Goal: Check status

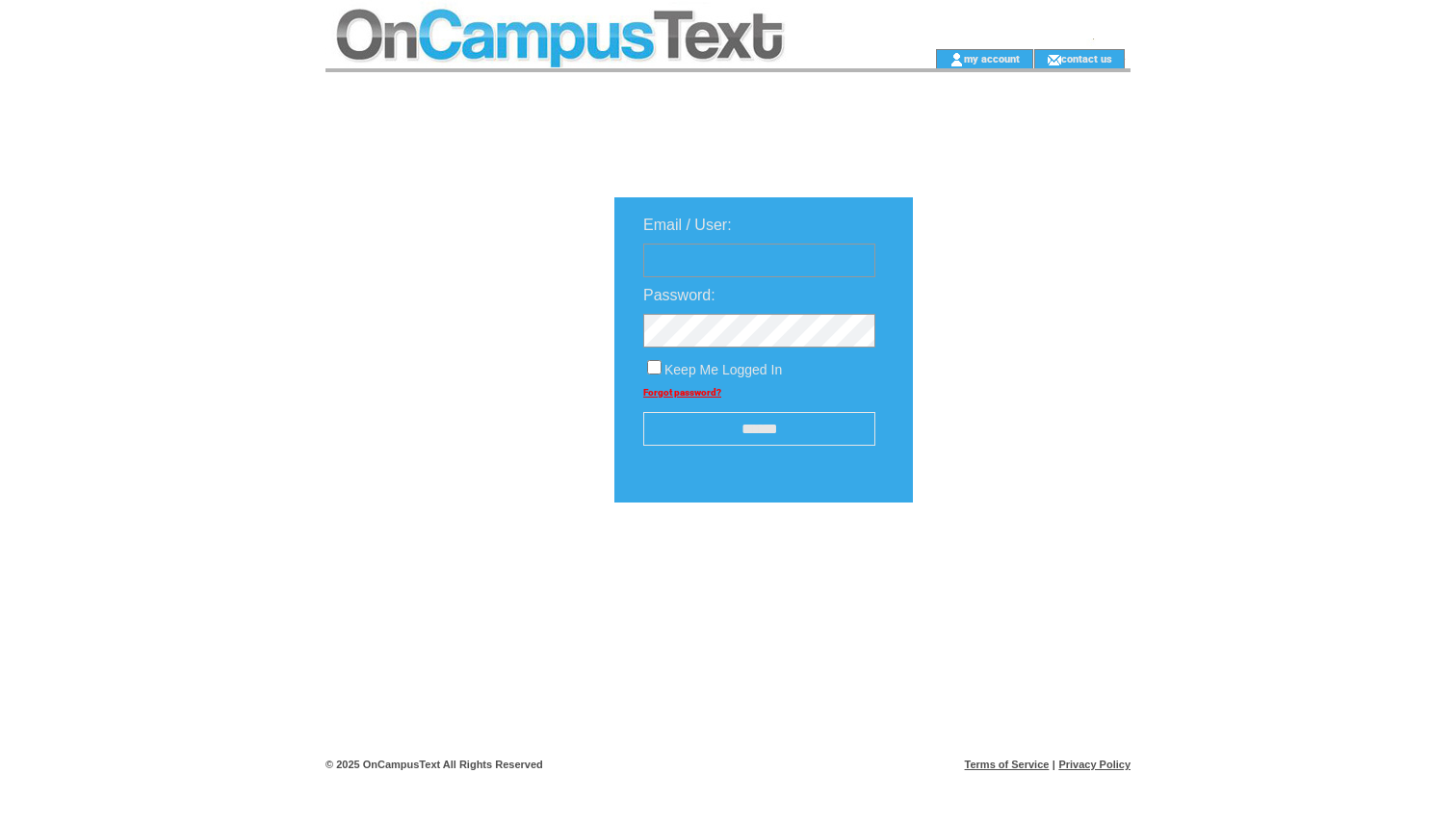
click at [781, 263] on input "text" at bounding box center [759, 260] width 232 height 34
type input "**********"
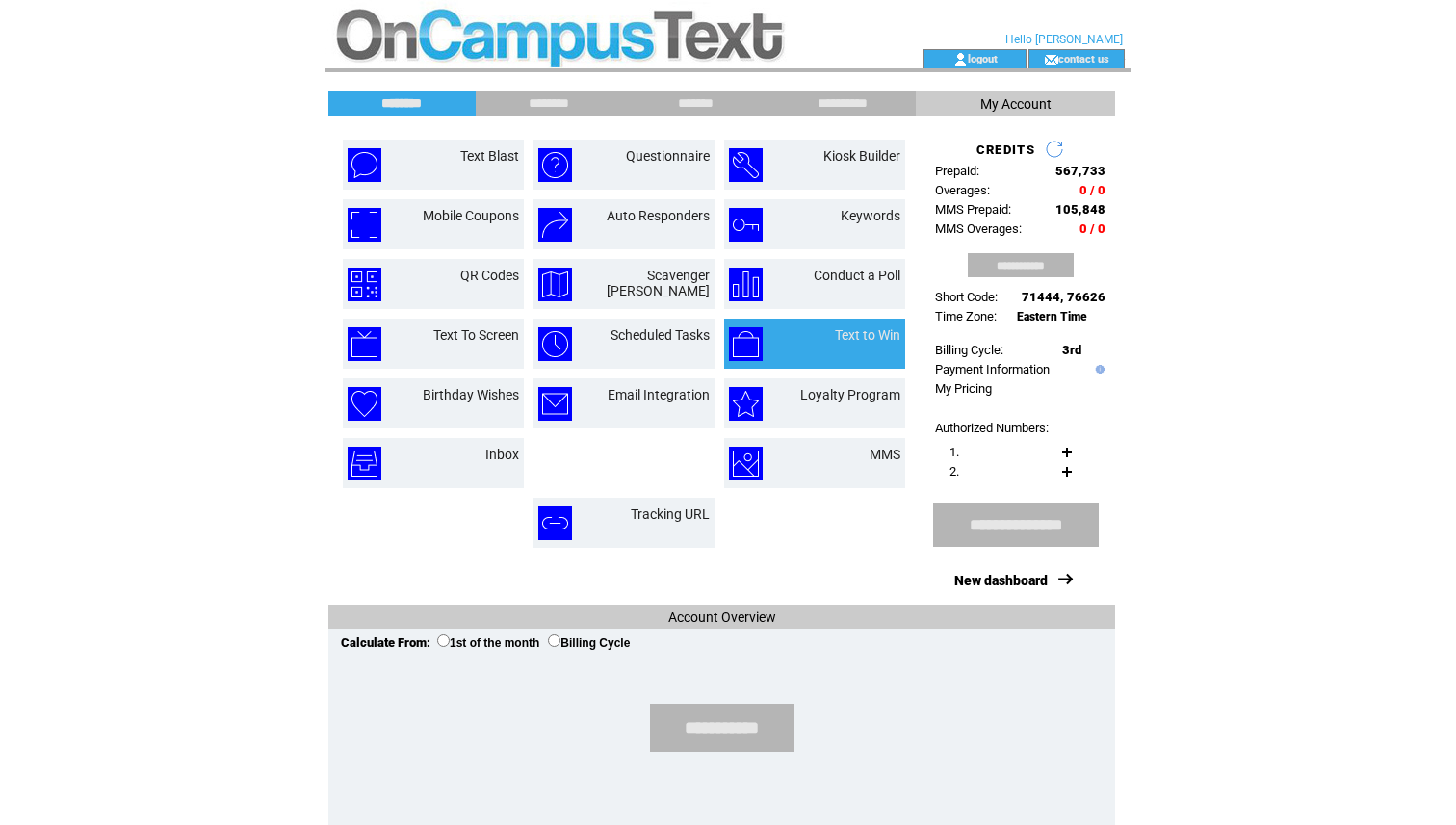
click at [826, 345] on td "Text to Win" at bounding box center [846, 344] width 108 height 34
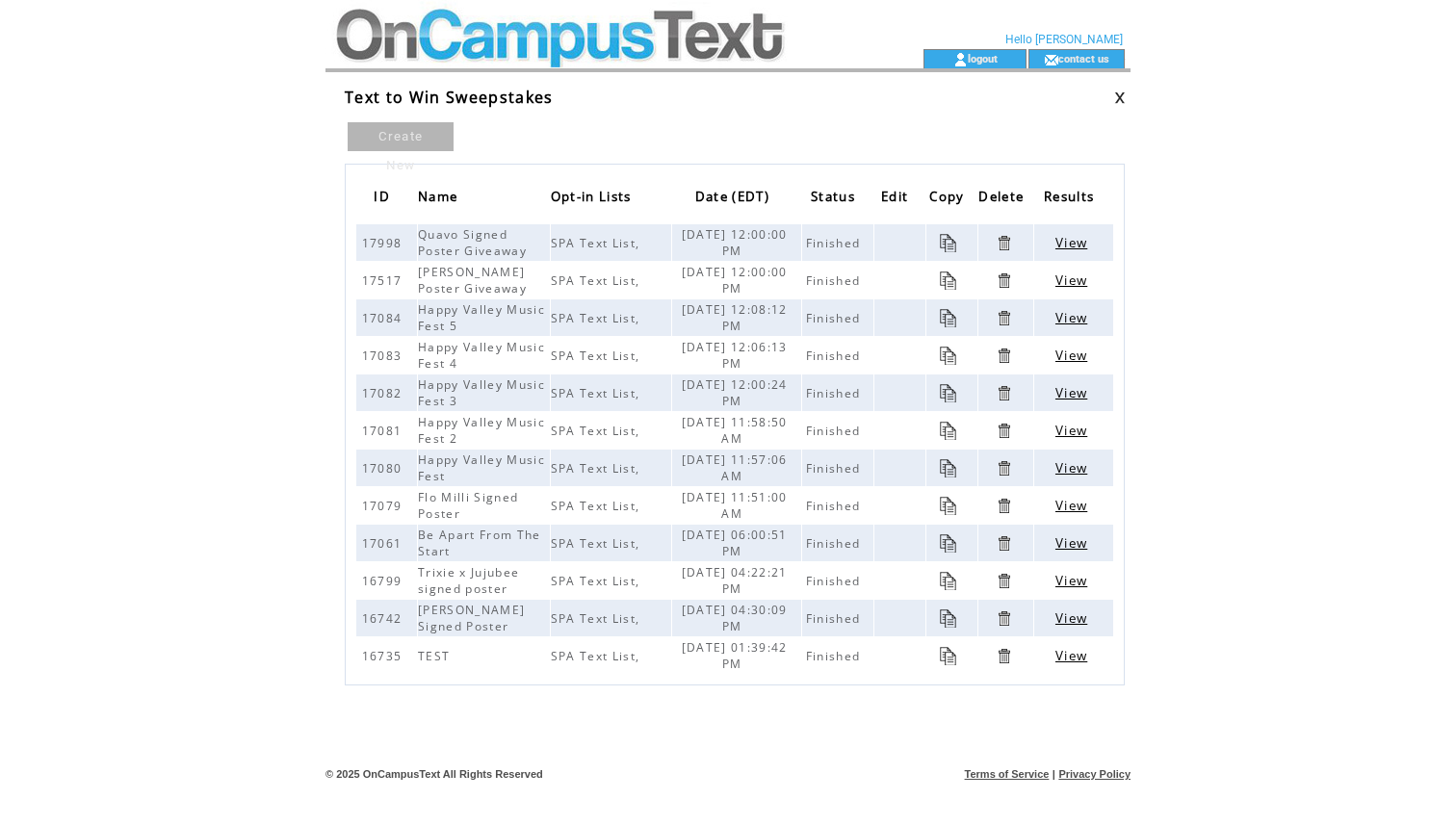
click at [948, 240] on link at bounding box center [949, 242] width 18 height 18
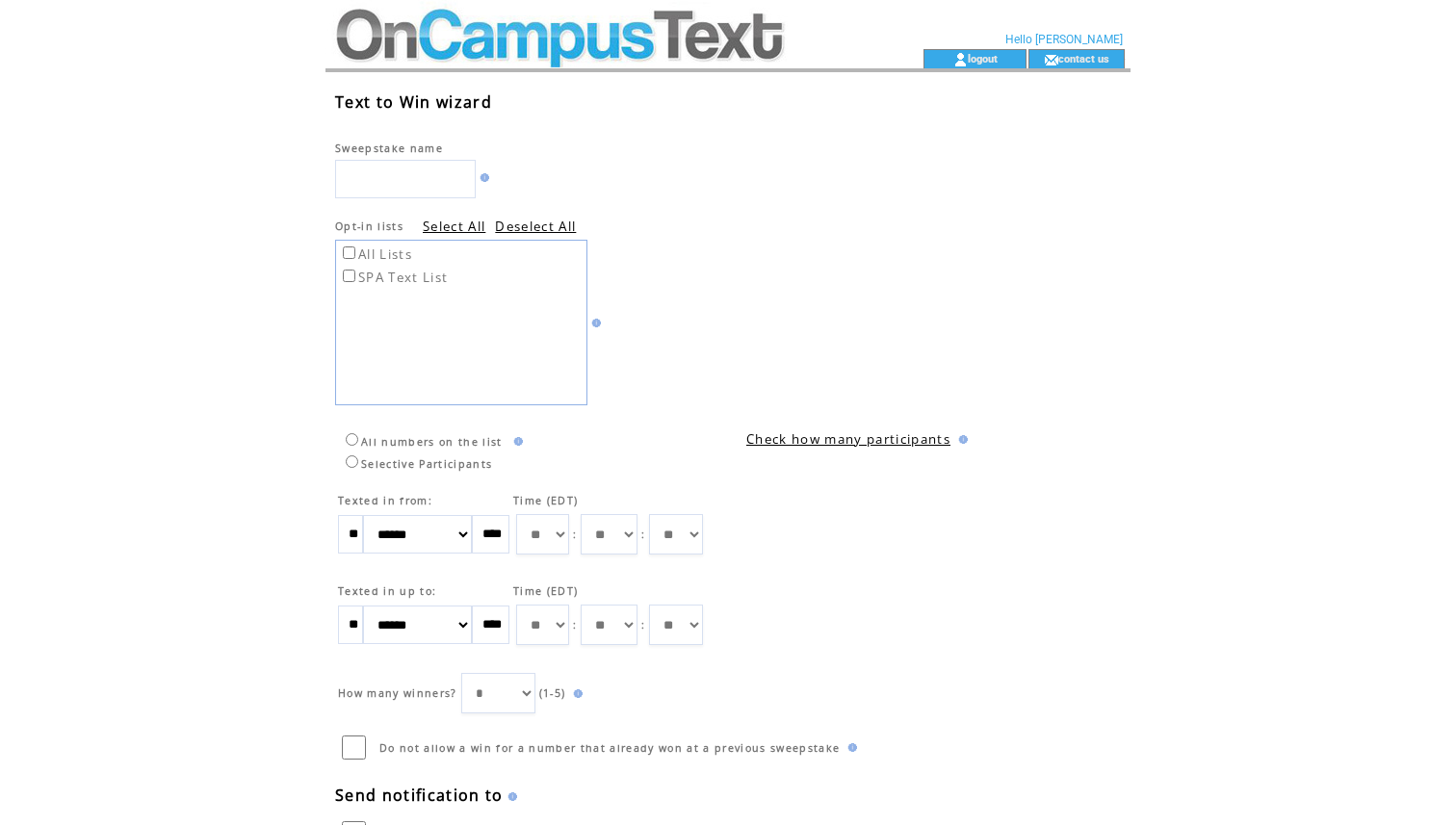
click at [838, 439] on link "Check how many participants" at bounding box center [848, 439] width 204 height 18
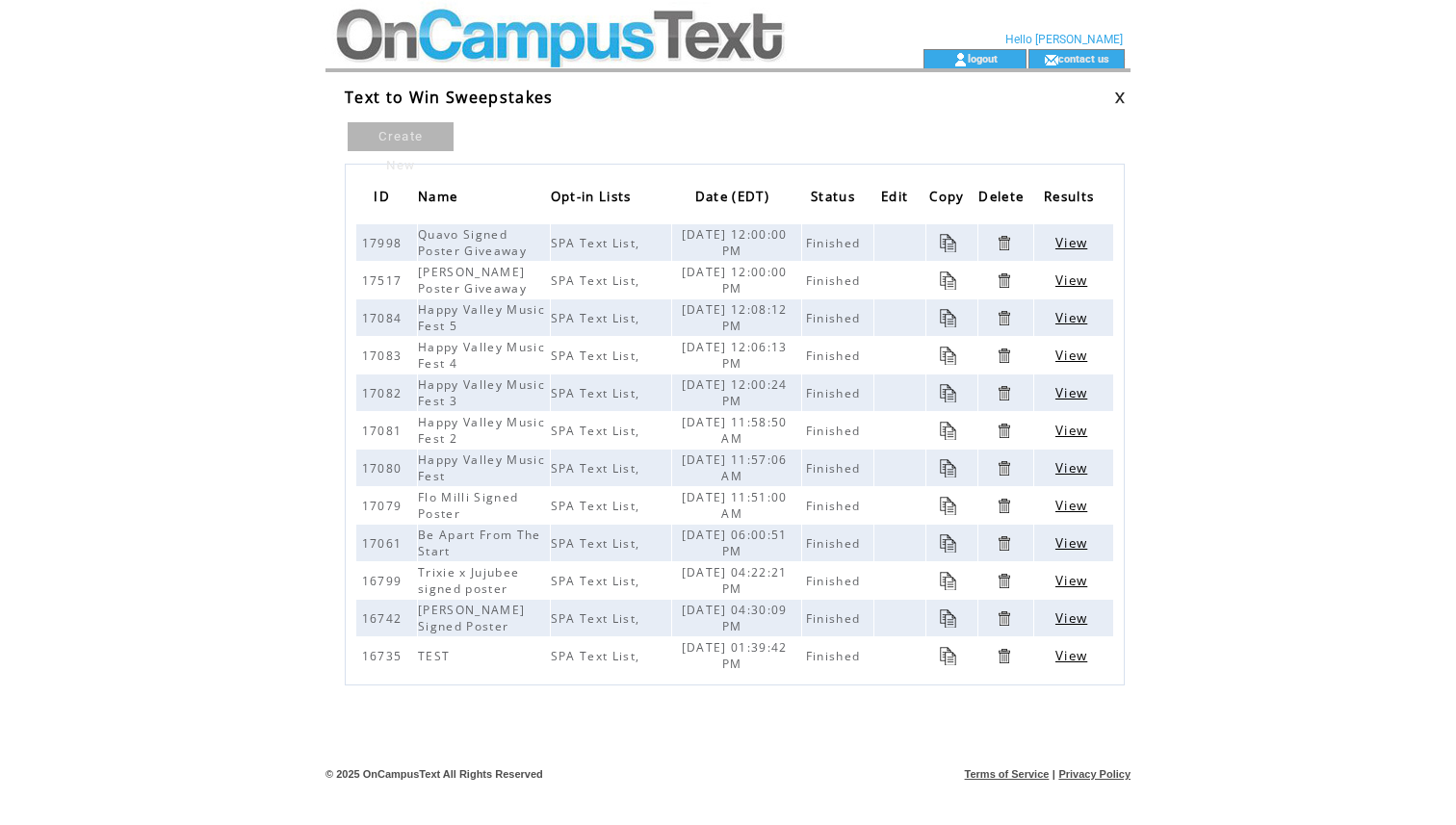
click at [1061, 241] on span "View" at bounding box center [1071, 242] width 32 height 18
